Goal: Find specific page/section: Find specific page/section

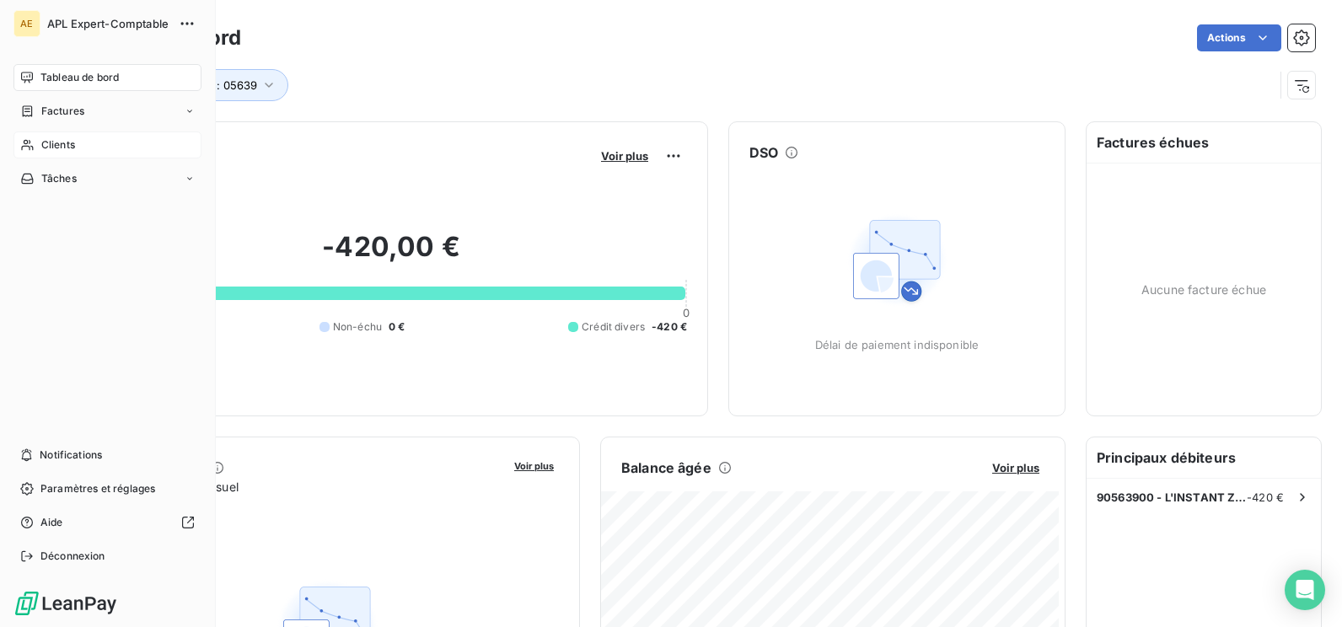
click at [82, 142] on div "Clients" at bounding box center [107, 145] width 188 height 27
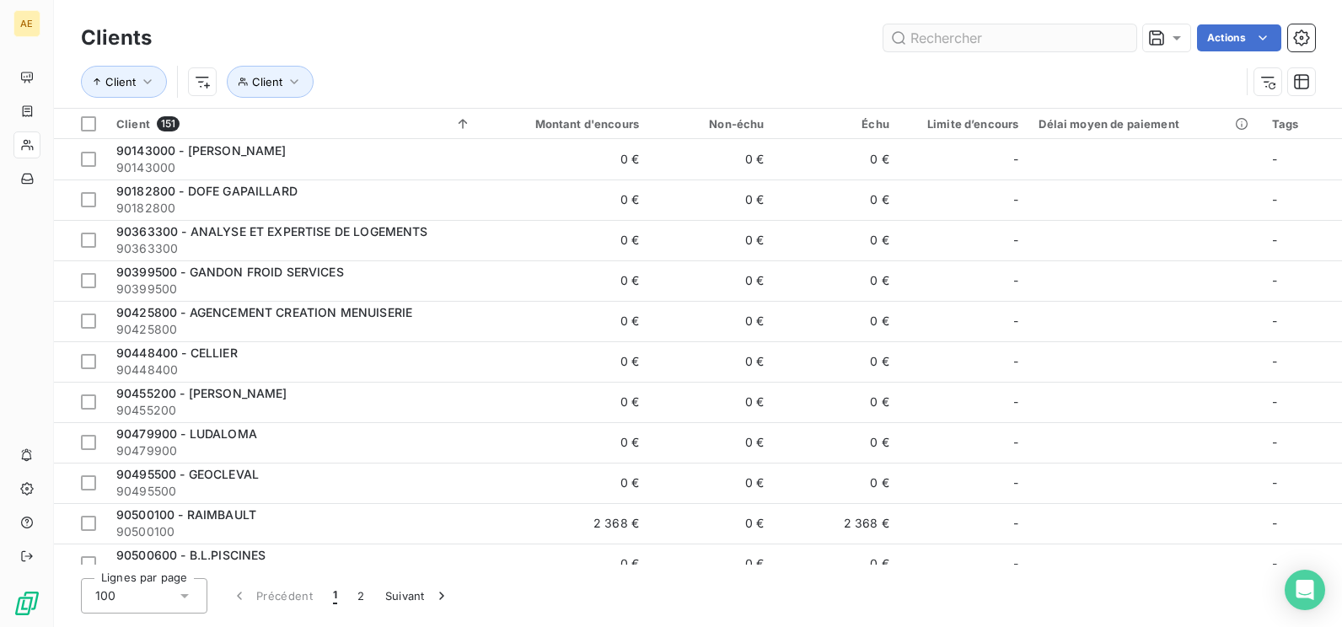
click at [920, 43] on input "text" at bounding box center [1009, 37] width 253 height 27
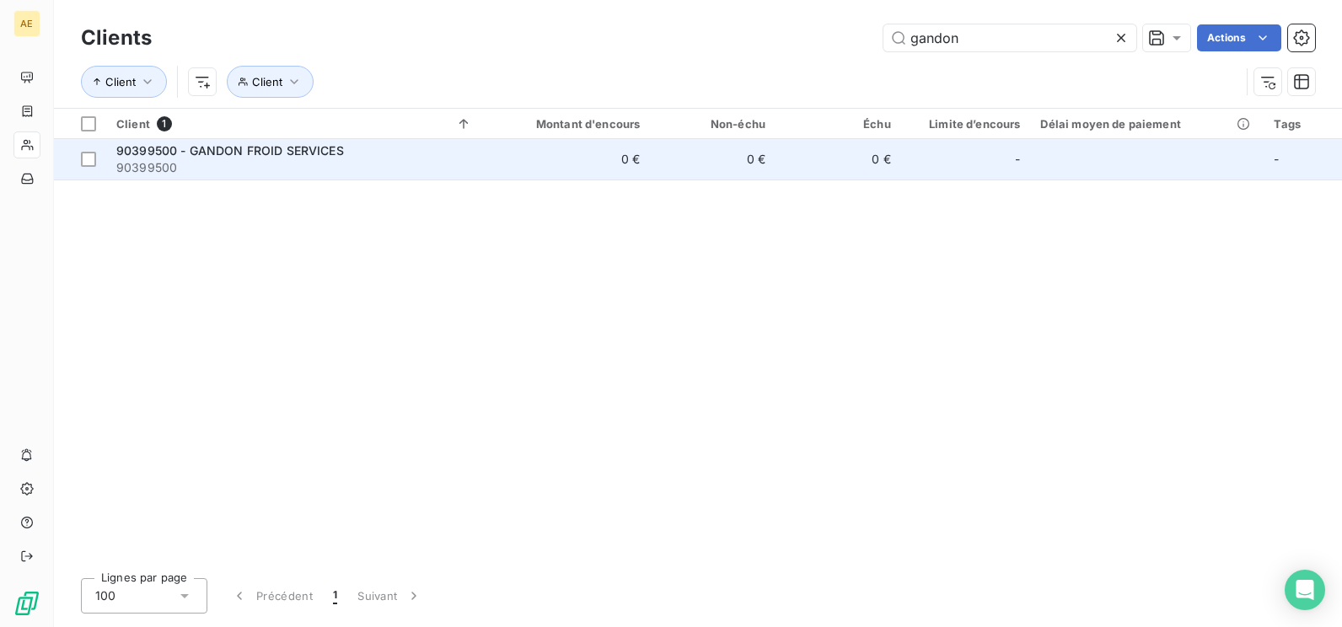
type input "gandon"
click at [298, 156] on span "90399500 - GANDON FROID SERVICES" at bounding box center [230, 150] width 228 height 14
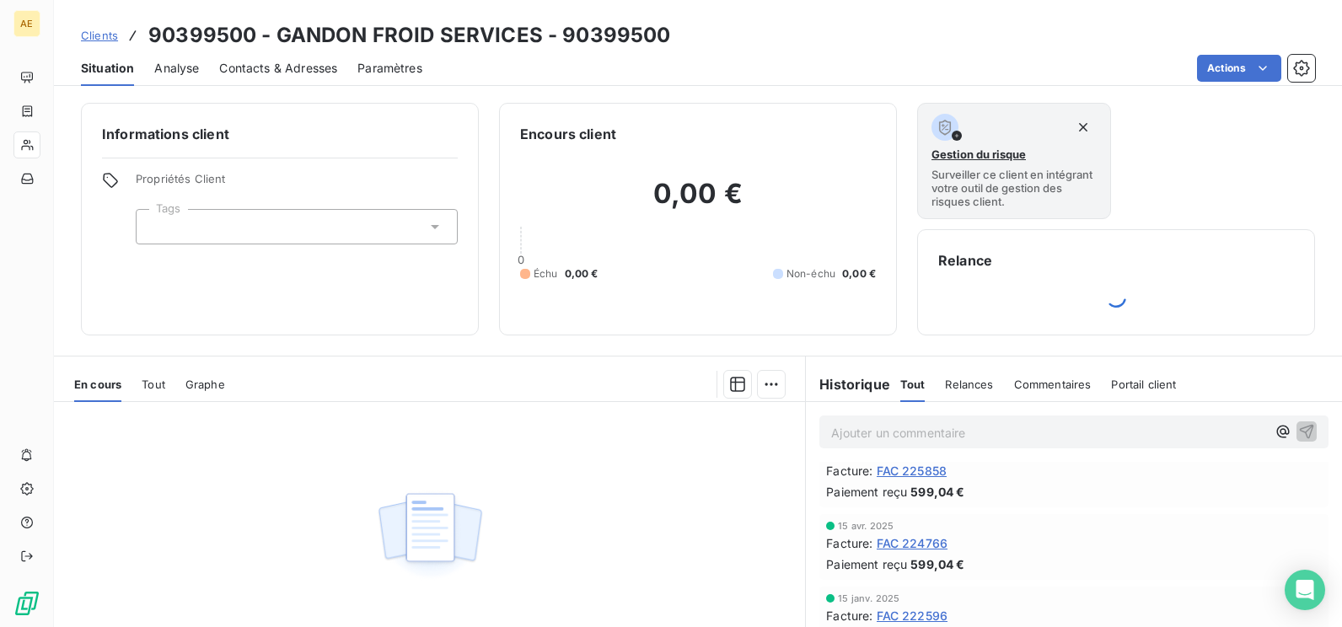
scroll to position [84, 0]
